Goal: Navigation & Orientation: Find specific page/section

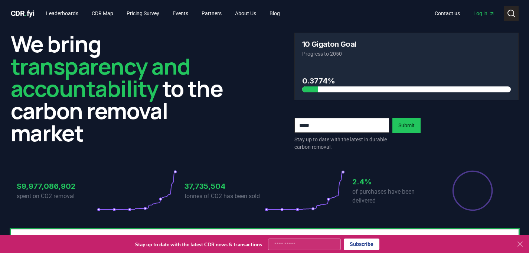
click at [511, 13] on icon at bounding box center [511, 13] width 9 height 9
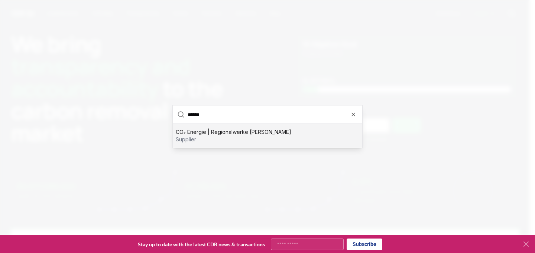
type input "******"
click at [237, 134] on p "CO₂ Energie | Regionalwerke [PERSON_NAME]" at bounding box center [234, 132] width 116 height 7
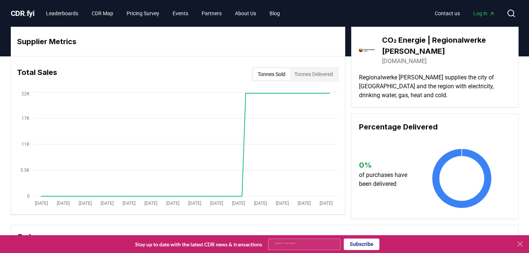
click at [316, 78] on button "Tonnes Delivered" at bounding box center [314, 74] width 48 height 12
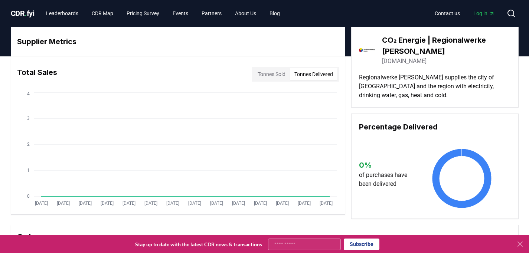
click at [272, 78] on button "Tonnes Sold" at bounding box center [271, 74] width 37 height 12
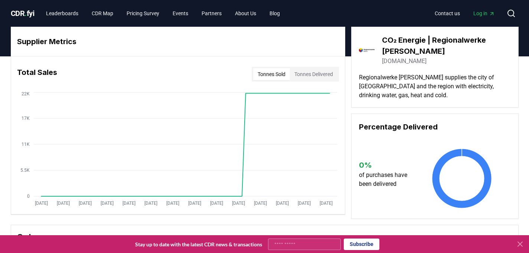
click at [390, 61] on link "[DOMAIN_NAME]" at bounding box center [404, 61] width 45 height 9
click at [105, 18] on link "CDR Map" at bounding box center [102, 13] width 33 height 13
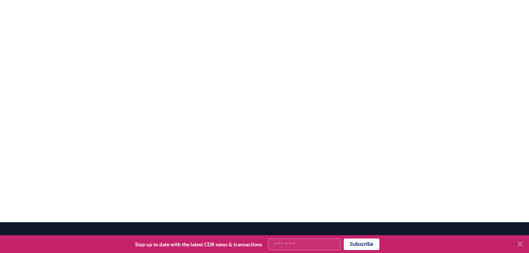
scroll to position [148, 0]
